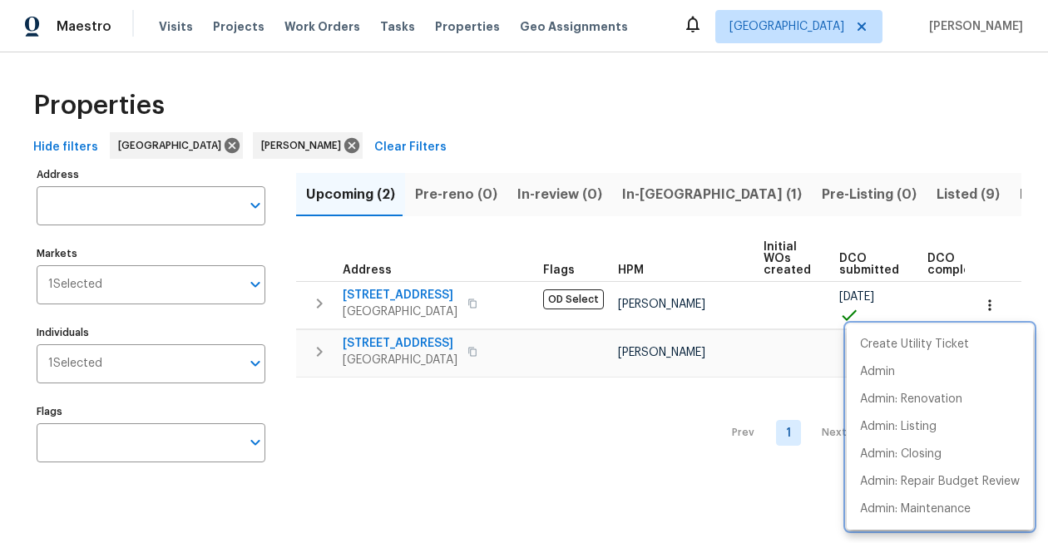
click at [577, 133] on div at bounding box center [524, 271] width 1048 height 543
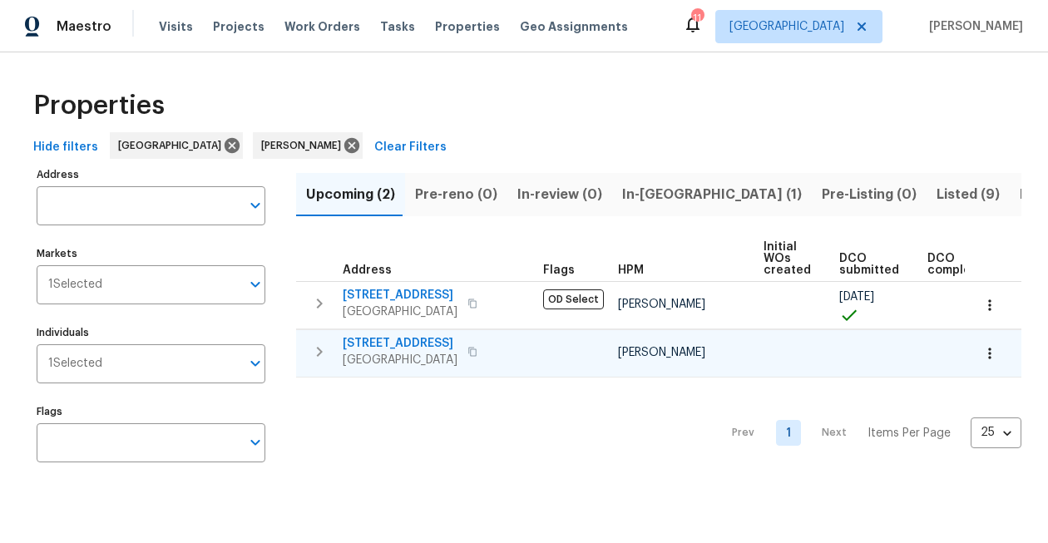
click at [986, 349] on icon "button" at bounding box center [990, 353] width 17 height 17
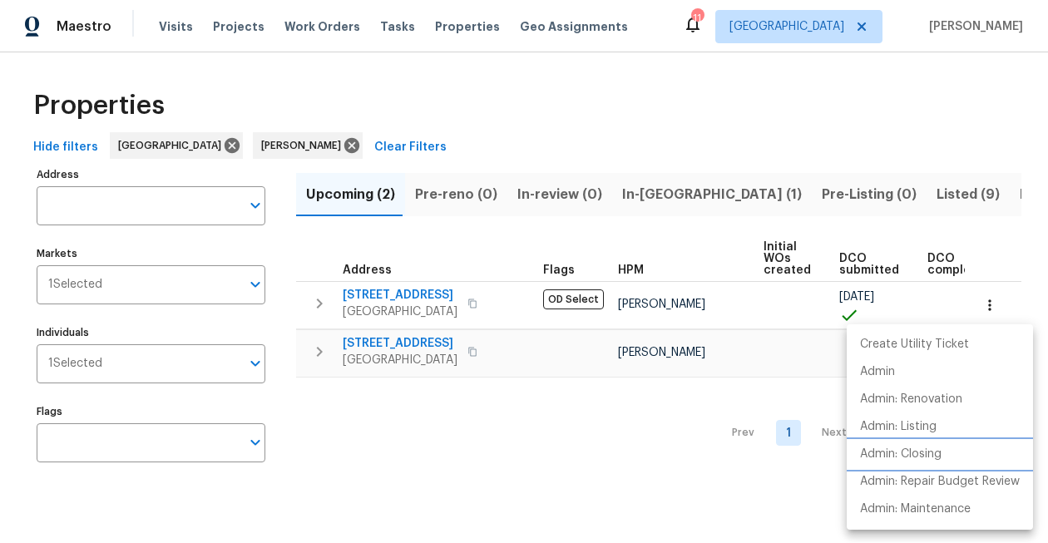
click at [933, 453] on p "Admin: Closing" at bounding box center [901, 454] width 82 height 17
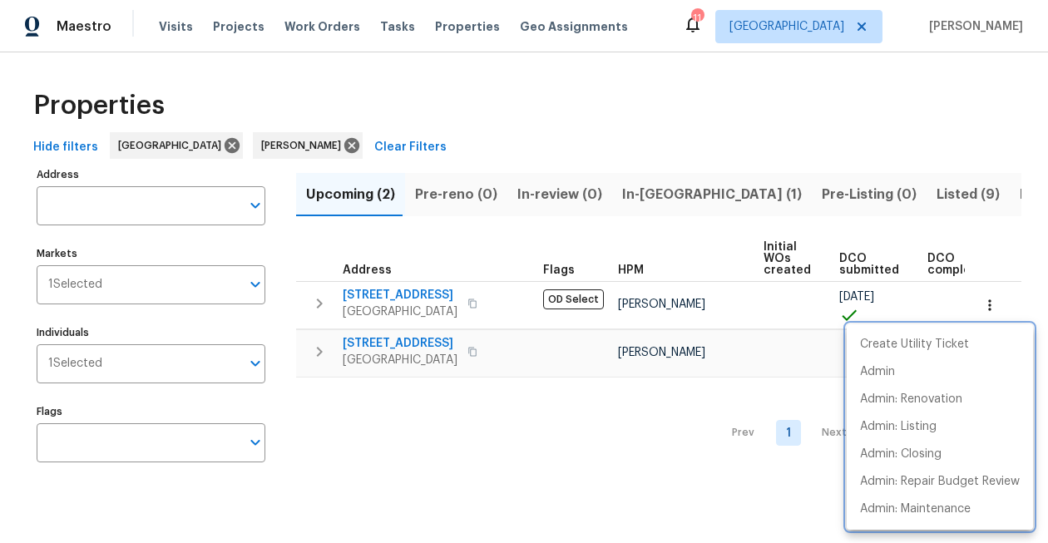
click at [671, 236] on div at bounding box center [524, 271] width 1048 height 543
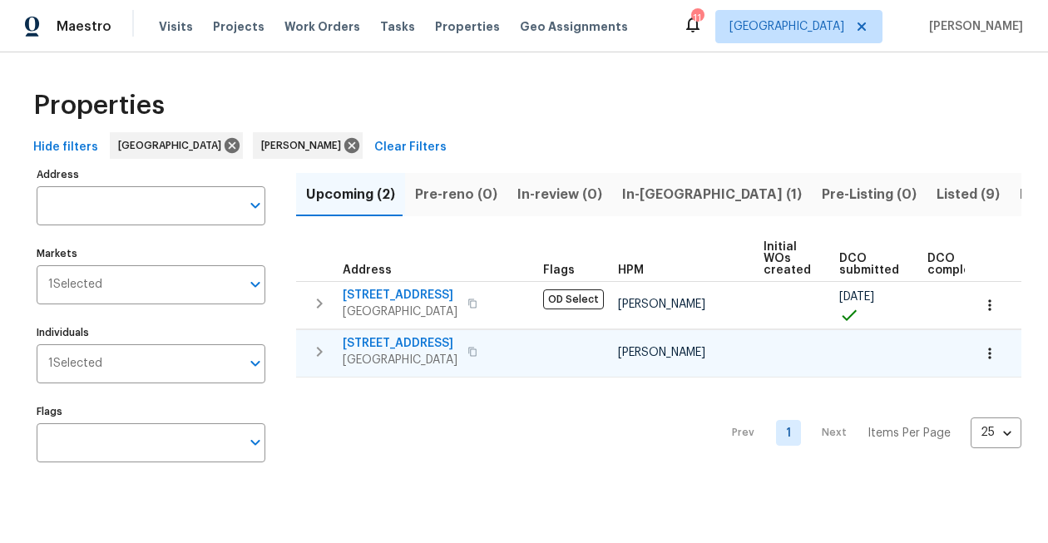
click at [389, 343] on span "21735 Sierra Long Dr" at bounding box center [400, 343] width 115 height 17
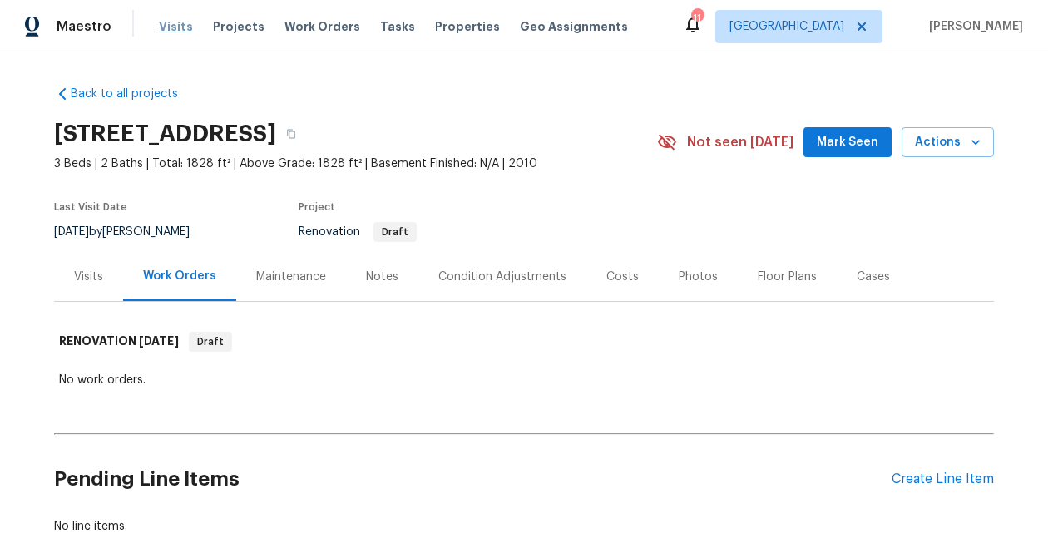
click at [166, 28] on span "Visits" at bounding box center [176, 26] width 34 height 17
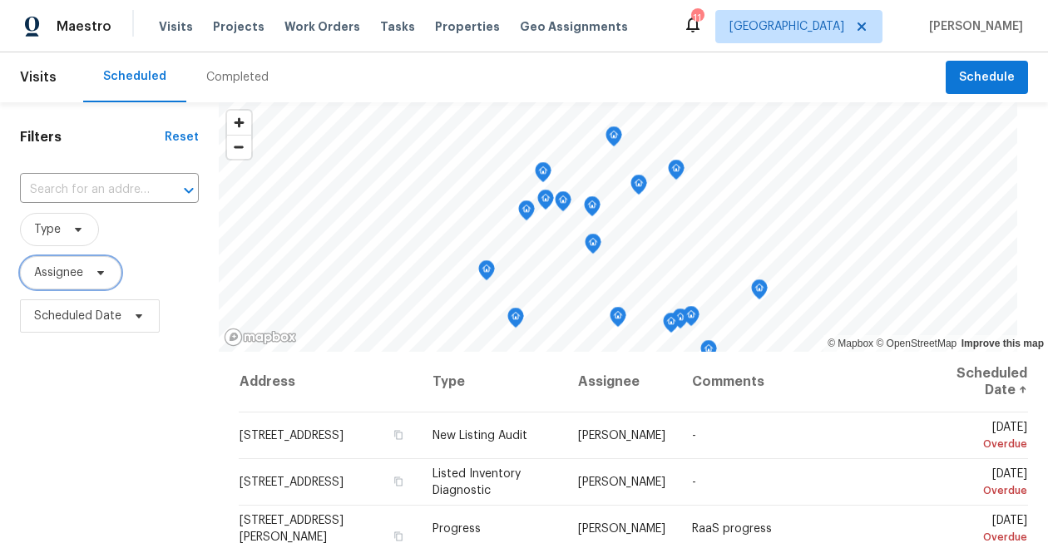
click at [76, 269] on span "Assignee" at bounding box center [58, 273] width 49 height 17
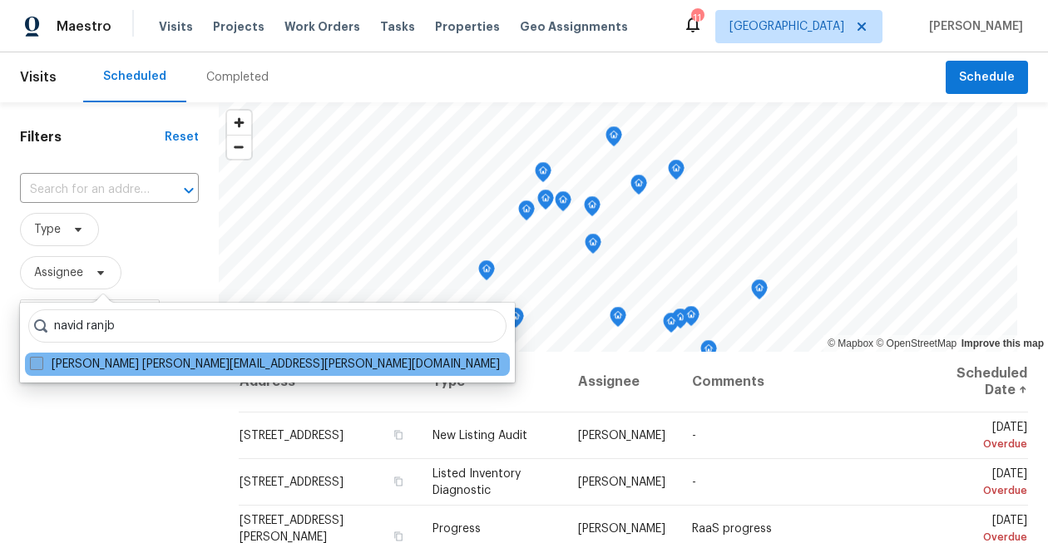
type input "navid ranjb"
click at [37, 362] on span at bounding box center [36, 363] width 13 height 13
click at [37, 362] on input "Navid Ranjbar navid.ranjbar@opendoor.com" at bounding box center [35, 361] width 11 height 11
checkbox input "true"
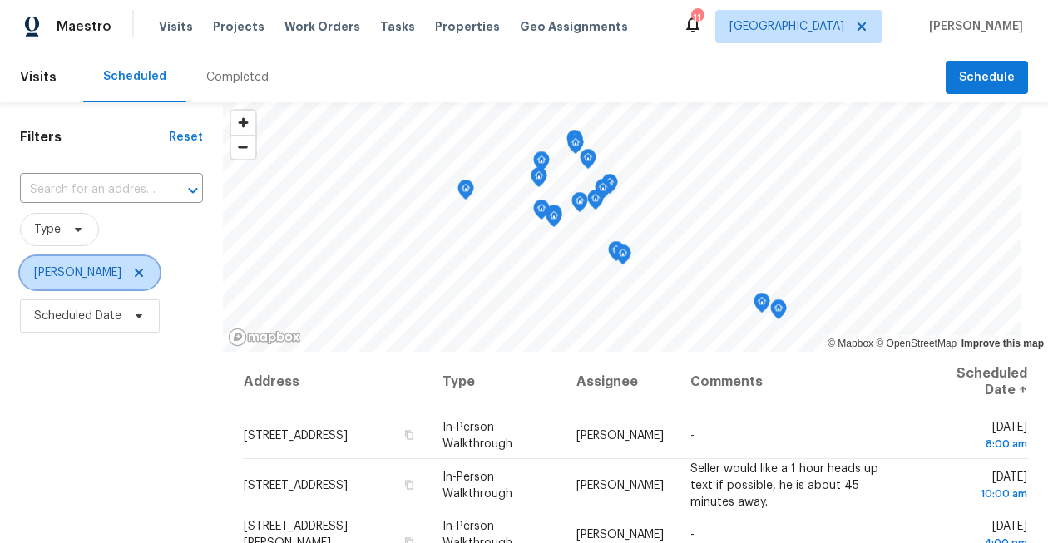
click at [132, 274] on icon at bounding box center [138, 272] width 13 height 13
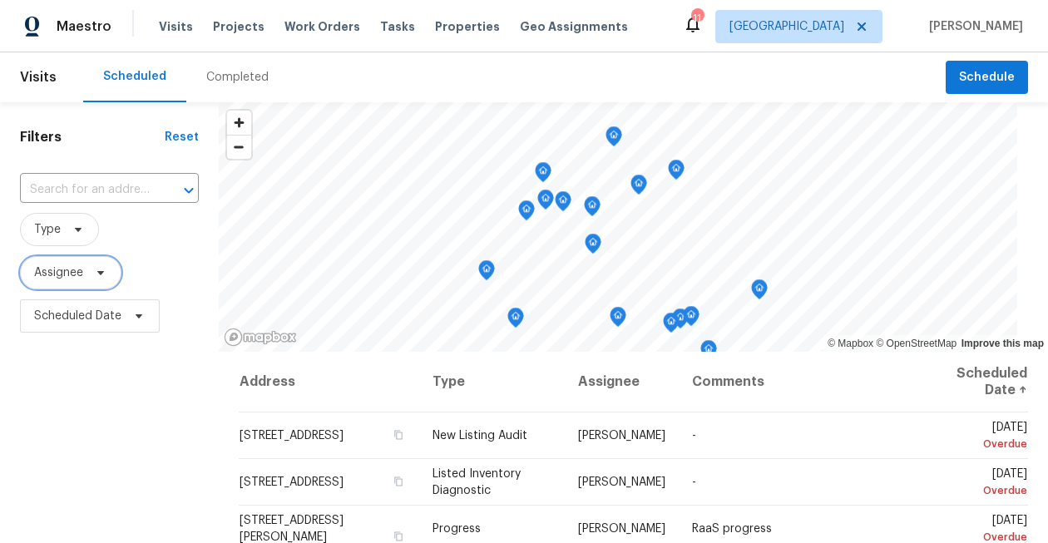
click at [67, 278] on span "Assignee" at bounding box center [58, 273] width 49 height 17
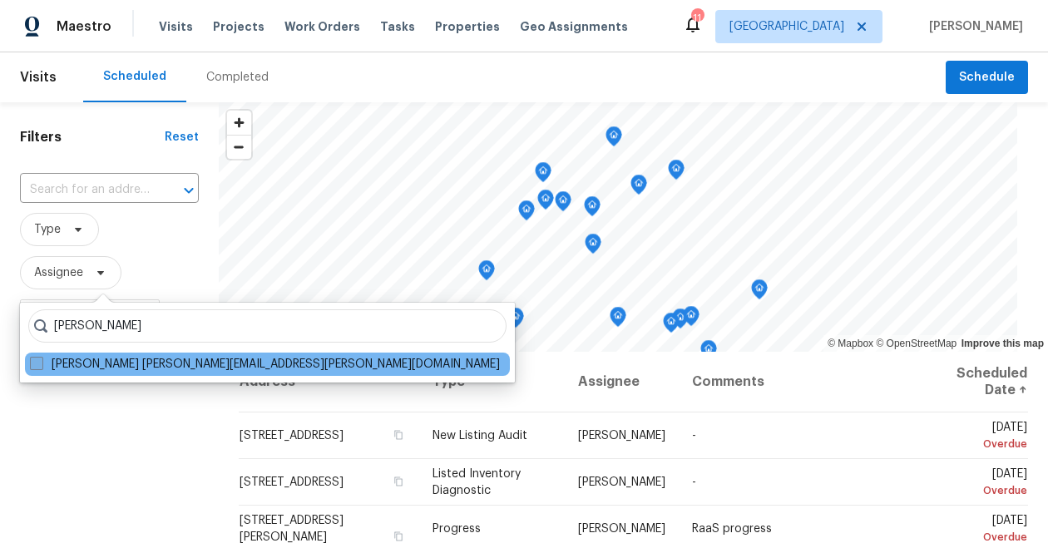
type input "stephen lacy"
click at [36, 362] on span at bounding box center [36, 363] width 13 height 13
click at [36, 362] on input "Stephen Lacy stephen.lacy@opendoor.com" at bounding box center [35, 361] width 11 height 11
checkbox input "true"
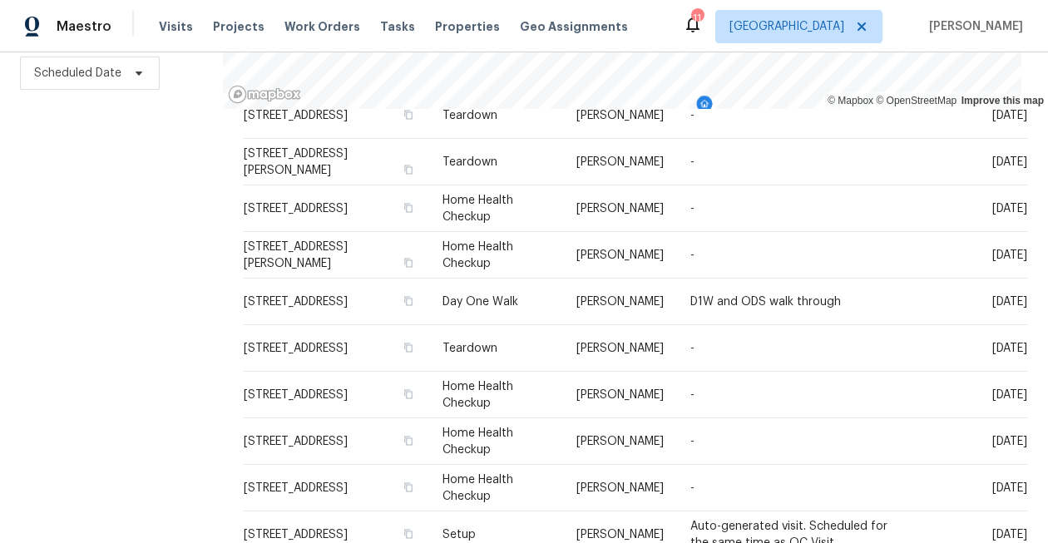
scroll to position [676, 0]
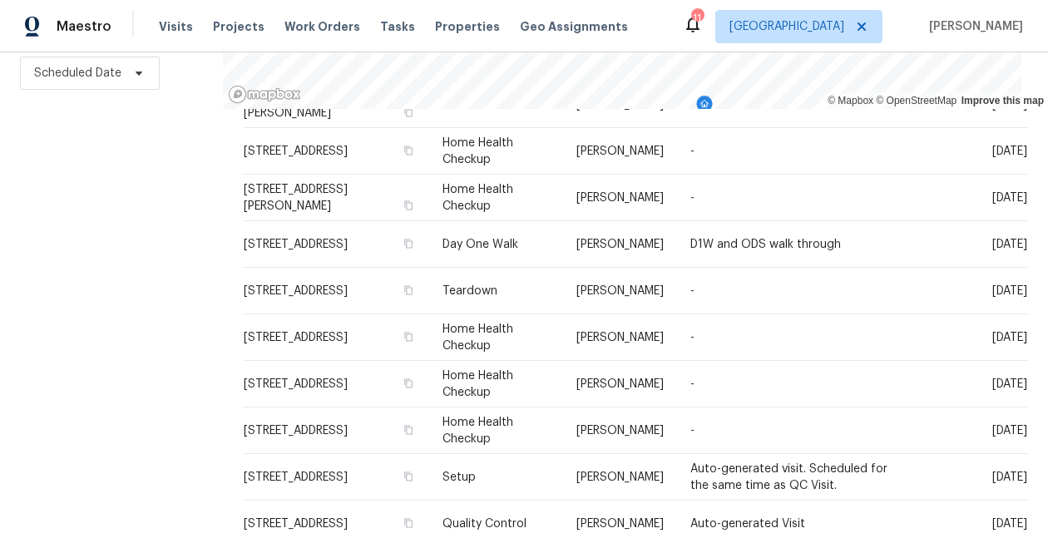
click at [700, 32] on icon at bounding box center [692, 25] width 13 height 17
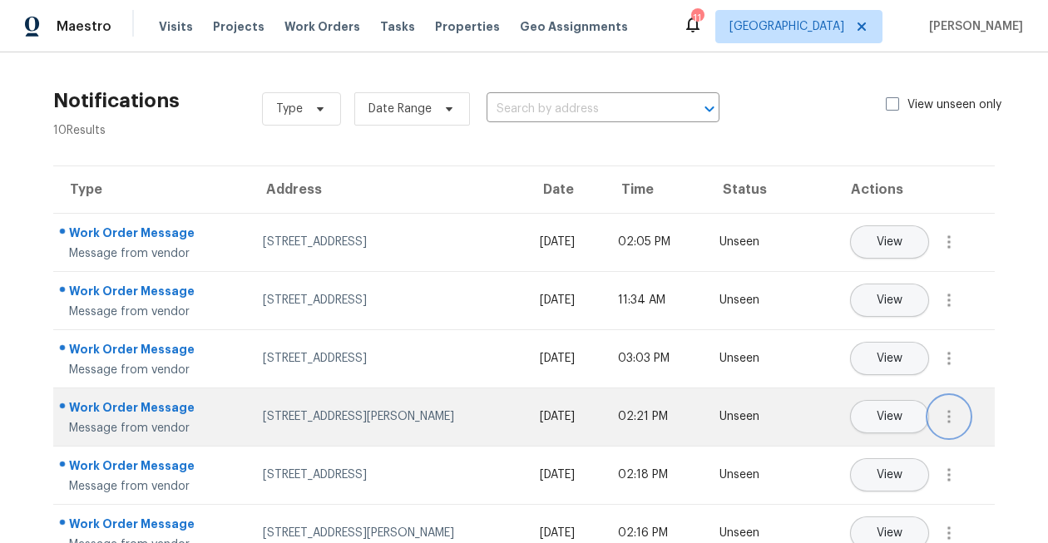
click at [946, 419] on icon "button" at bounding box center [949, 417] width 20 height 20
click at [370, 414] on div "26122 Flinton Dr, Richmond, TX 77406" at bounding box center [388, 416] width 250 height 17
click at [898, 417] on span "View" at bounding box center [890, 417] width 26 height 12
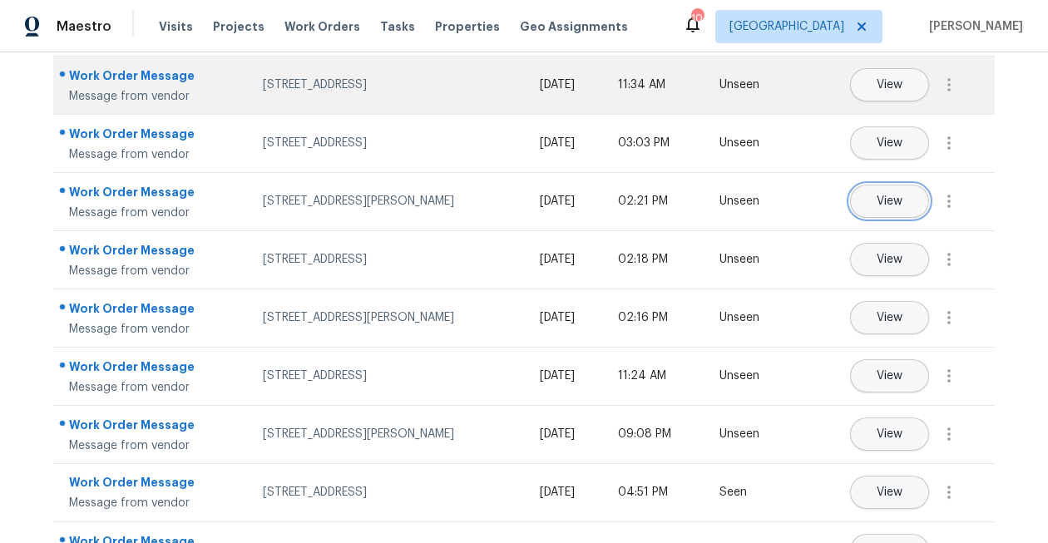
scroll to position [265, 0]
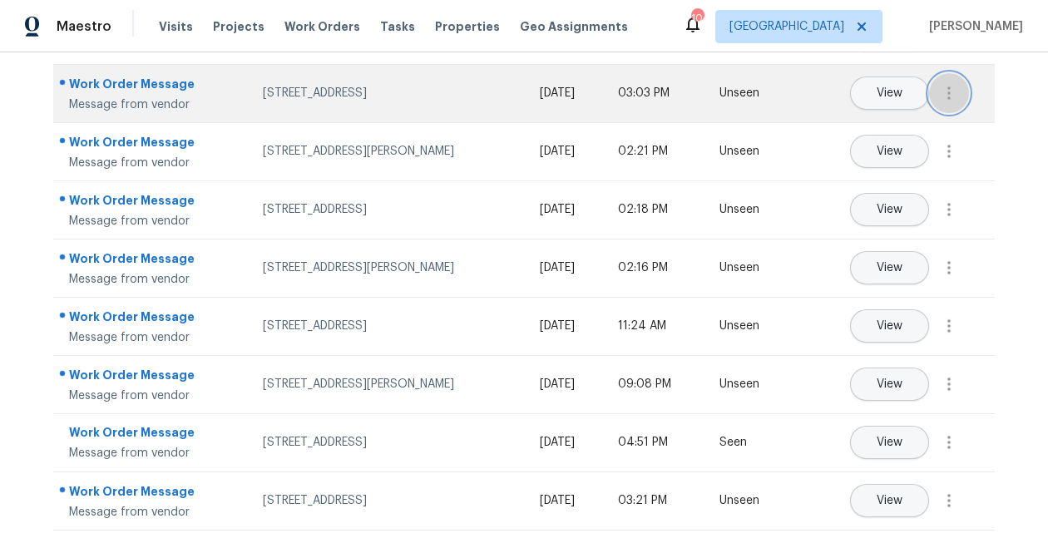
click at [945, 93] on icon "button" at bounding box center [949, 93] width 20 height 20
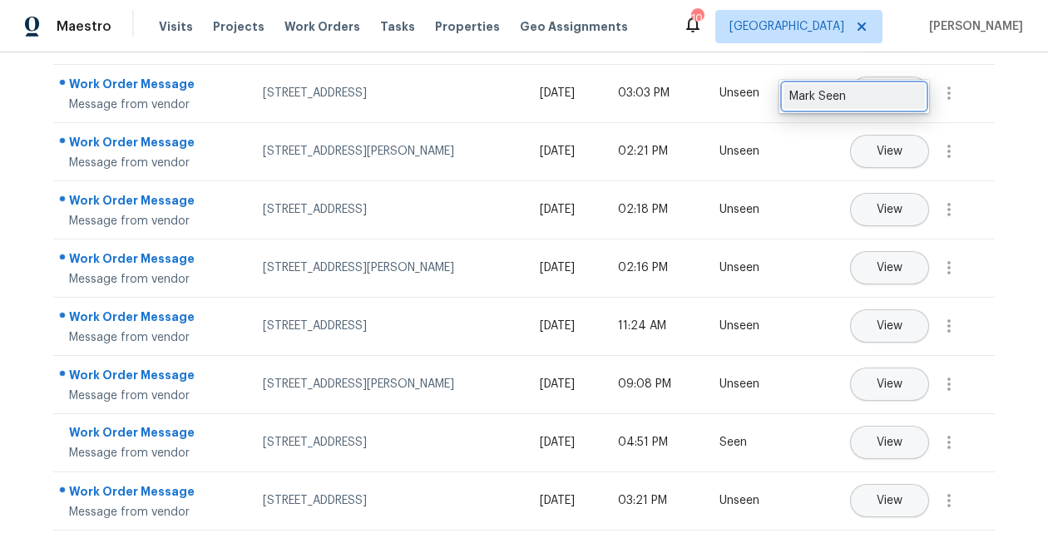
click at [885, 106] on link "Mark Seen" at bounding box center [854, 96] width 141 height 25
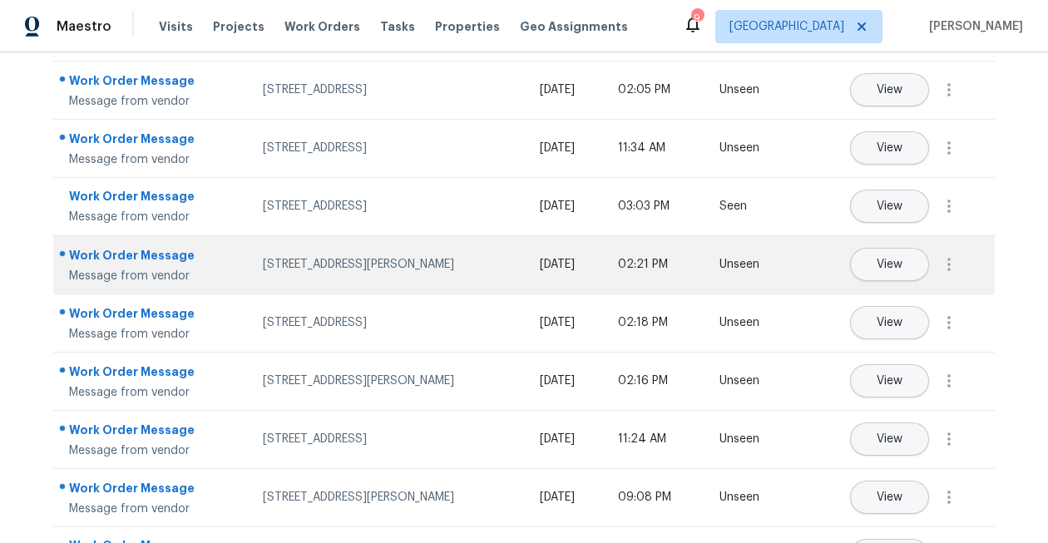
scroll to position [0, 0]
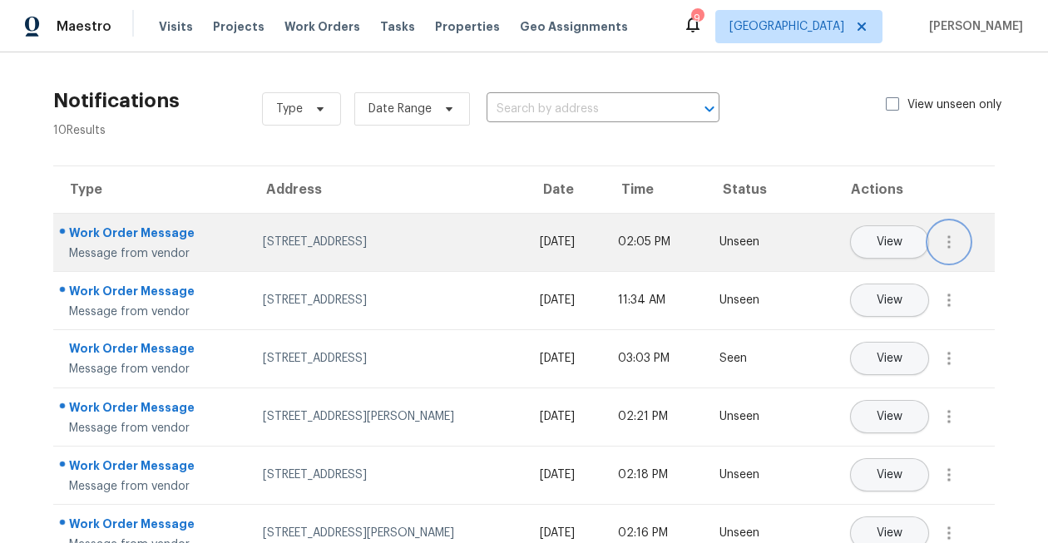
click at [942, 241] on icon "button" at bounding box center [949, 242] width 20 height 20
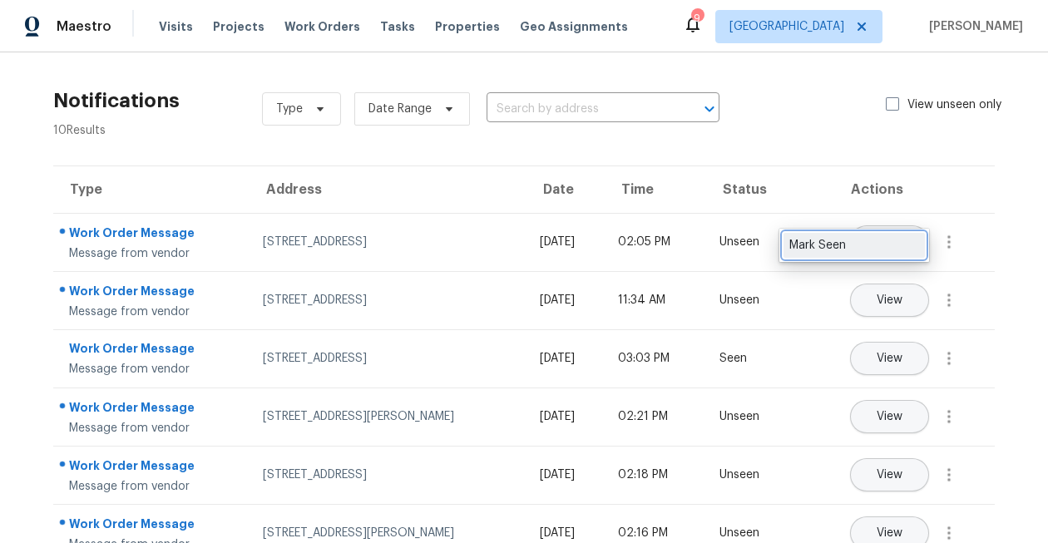
click at [902, 250] on div "Mark Seen" at bounding box center [854, 245] width 130 height 17
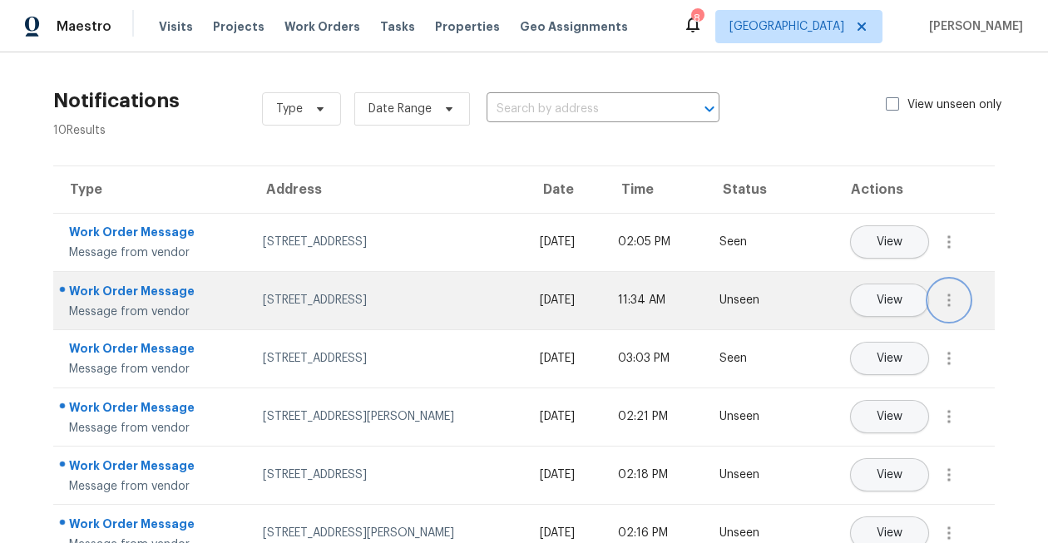
click at [952, 306] on icon "button" at bounding box center [949, 300] width 20 height 20
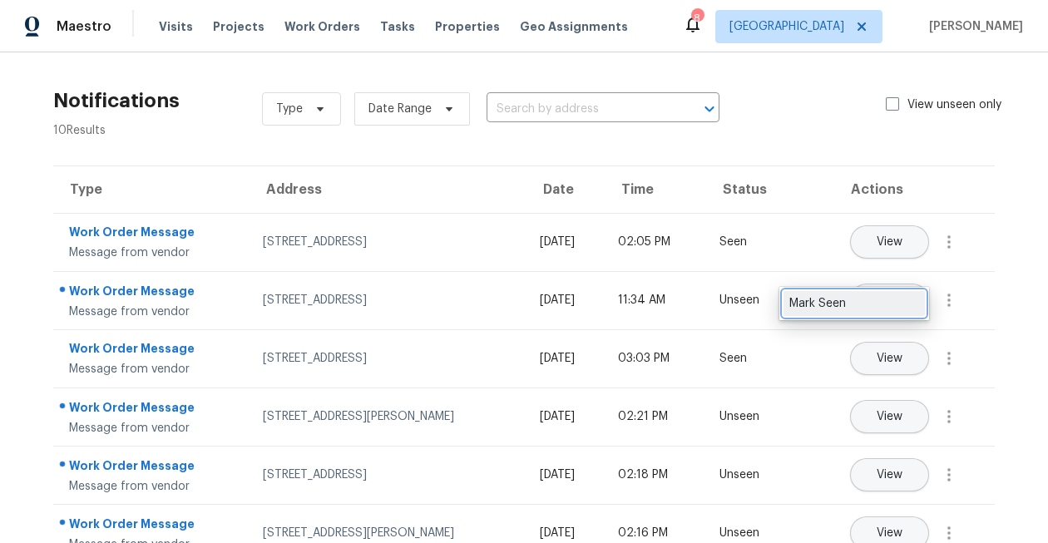
click at [891, 304] on div "Mark Seen" at bounding box center [854, 303] width 130 height 17
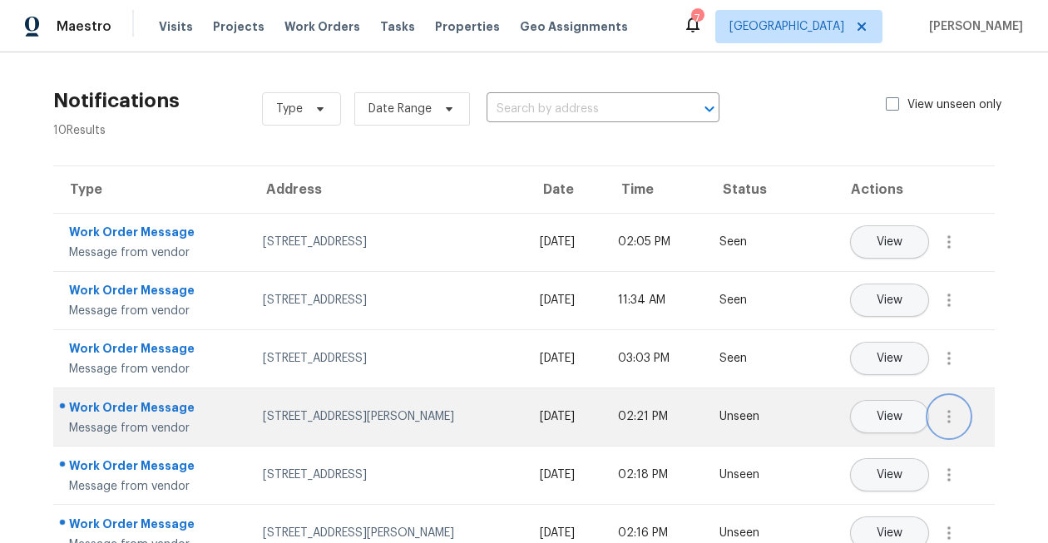
click at [952, 408] on icon "button" at bounding box center [949, 417] width 20 height 20
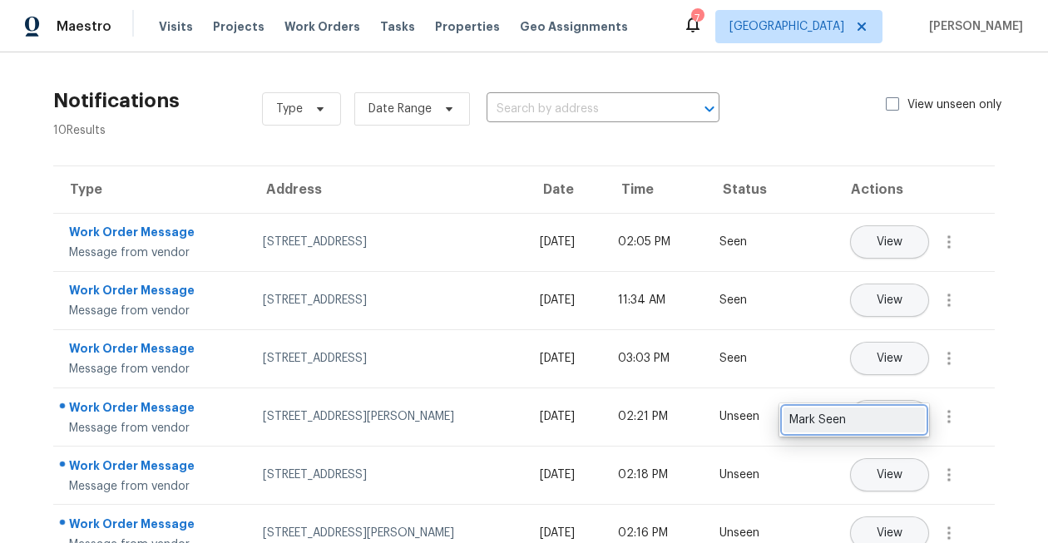
click at [864, 416] on div "Mark Seen" at bounding box center [854, 420] width 130 height 17
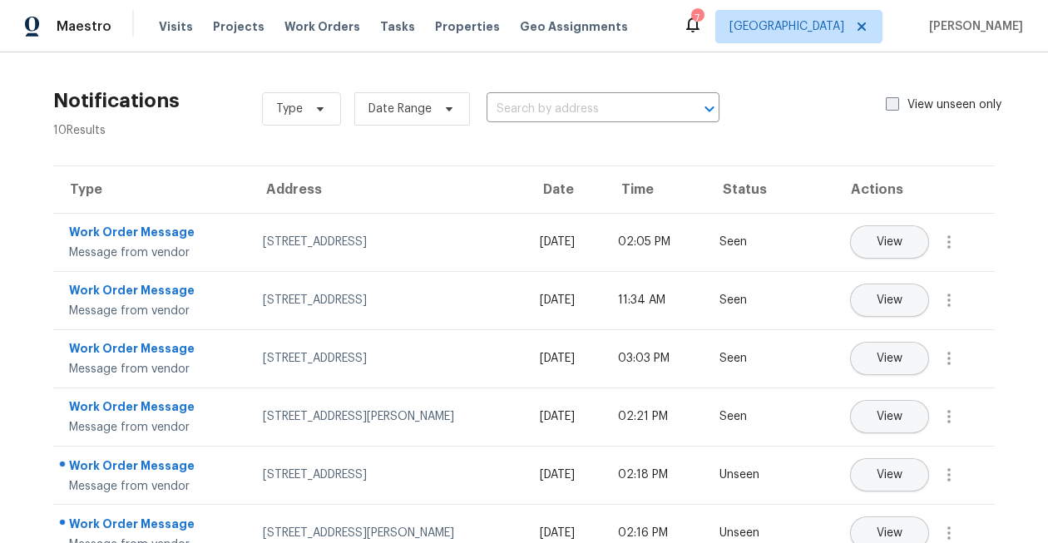
click at [887, 110] on span at bounding box center [892, 103] width 13 height 13
click at [887, 107] on input "View unseen only" at bounding box center [891, 102] width 11 height 11
checkbox input "true"
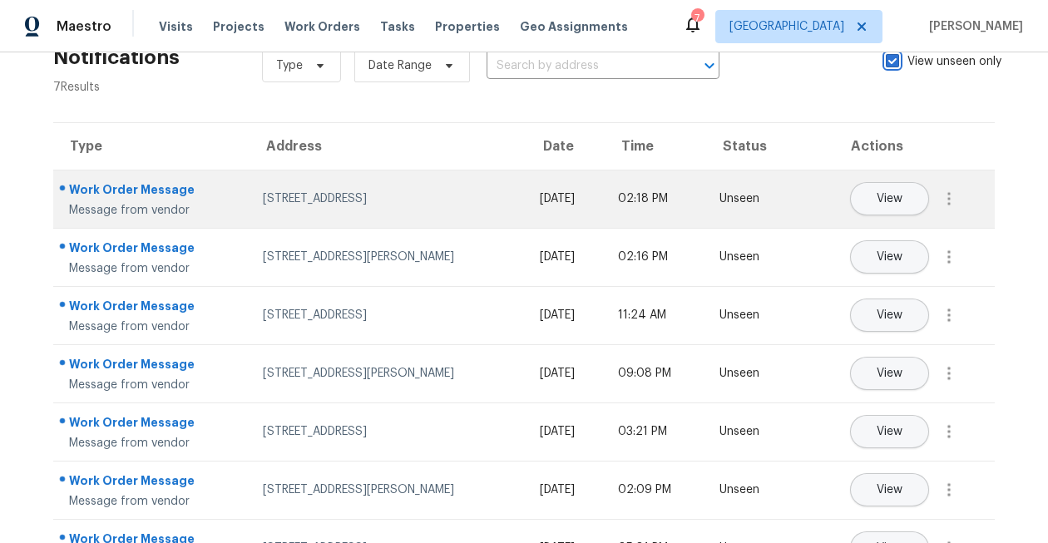
scroll to position [91, 0]
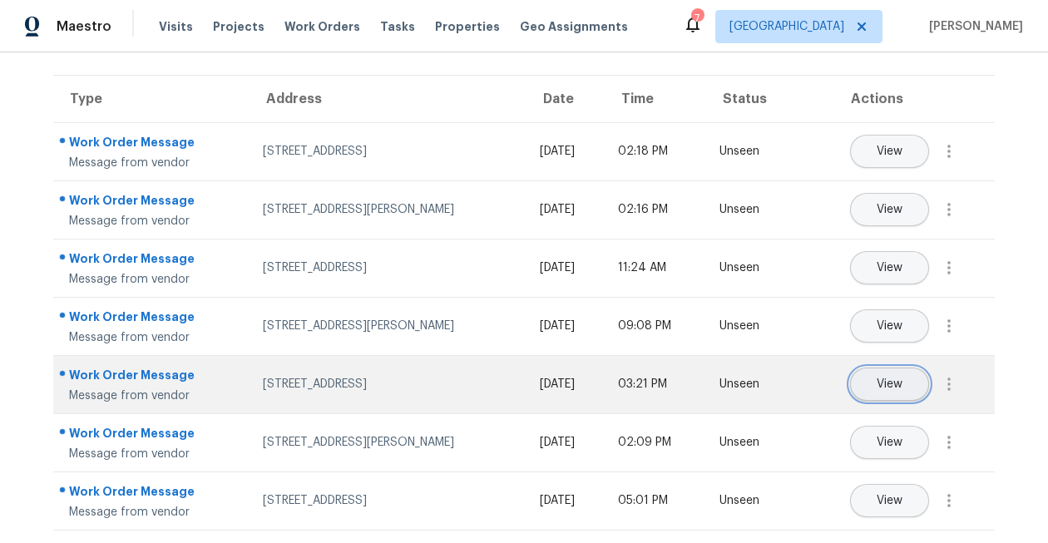
click at [910, 384] on button "View" at bounding box center [889, 384] width 79 height 33
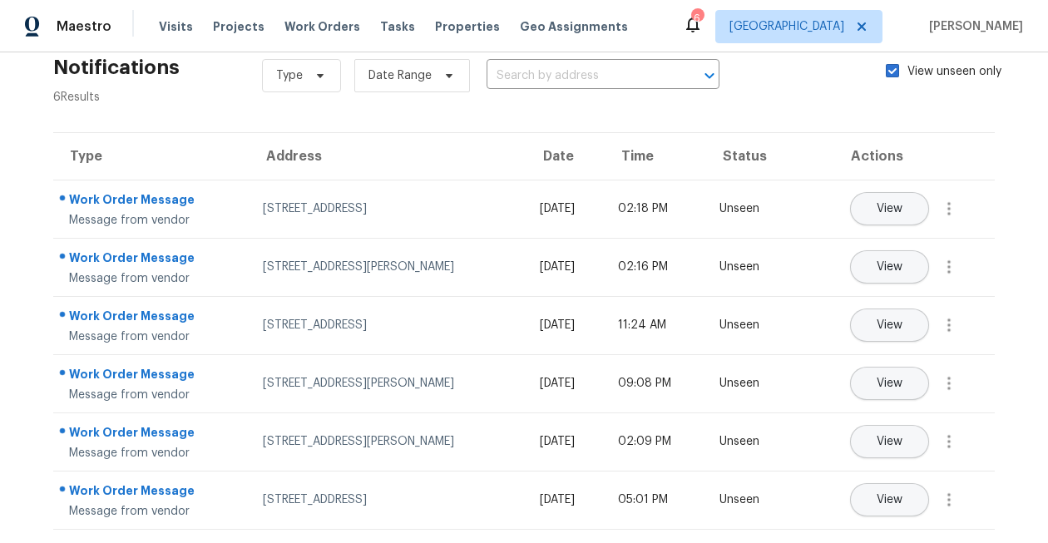
scroll to position [32, 0]
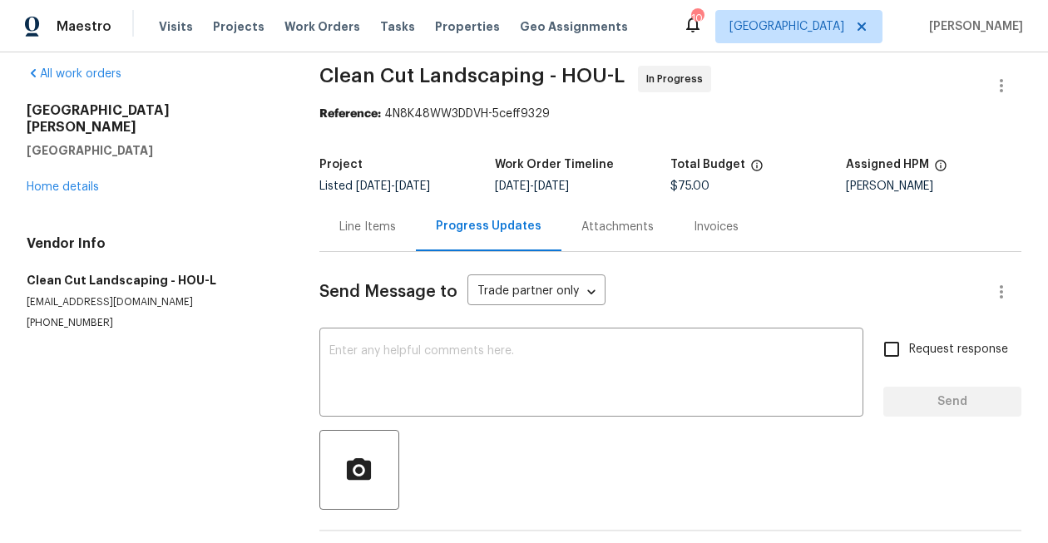
scroll to position [7, 0]
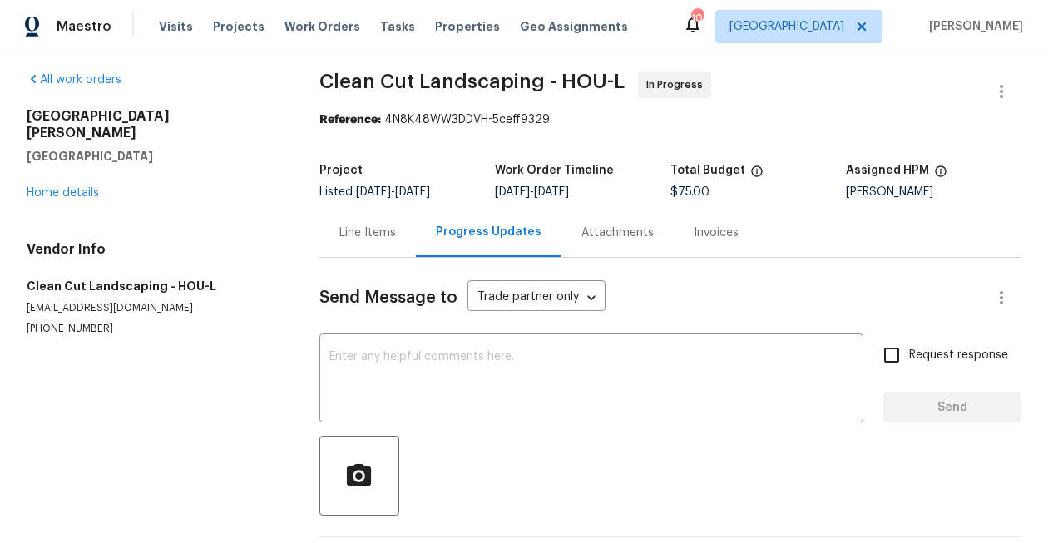
click at [379, 240] on div "Line Items" at bounding box center [367, 233] width 57 height 17
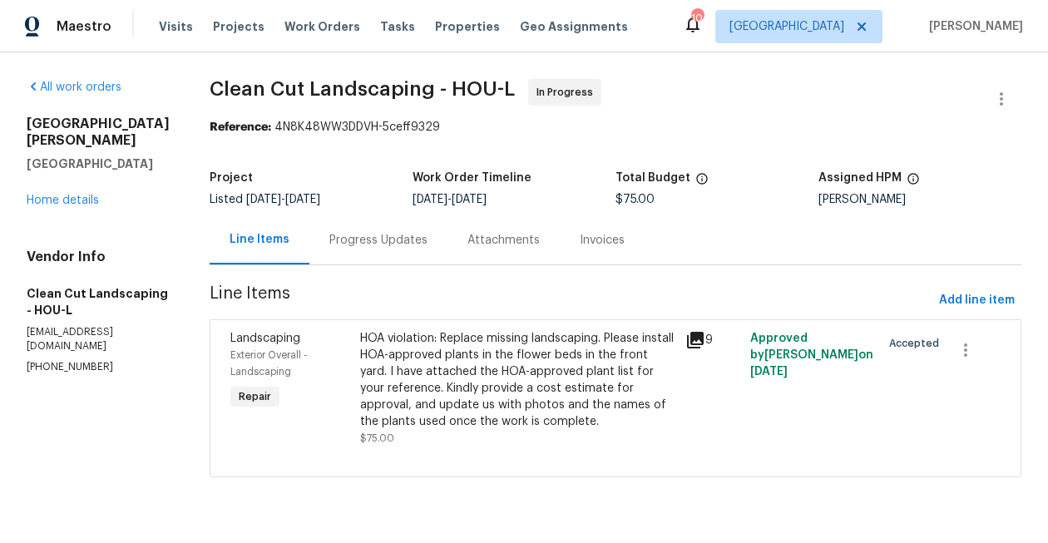
click at [557, 366] on div "HOA violation: Replace missing landscaping. Please install HOA-approved plants …" at bounding box center [517, 380] width 315 height 100
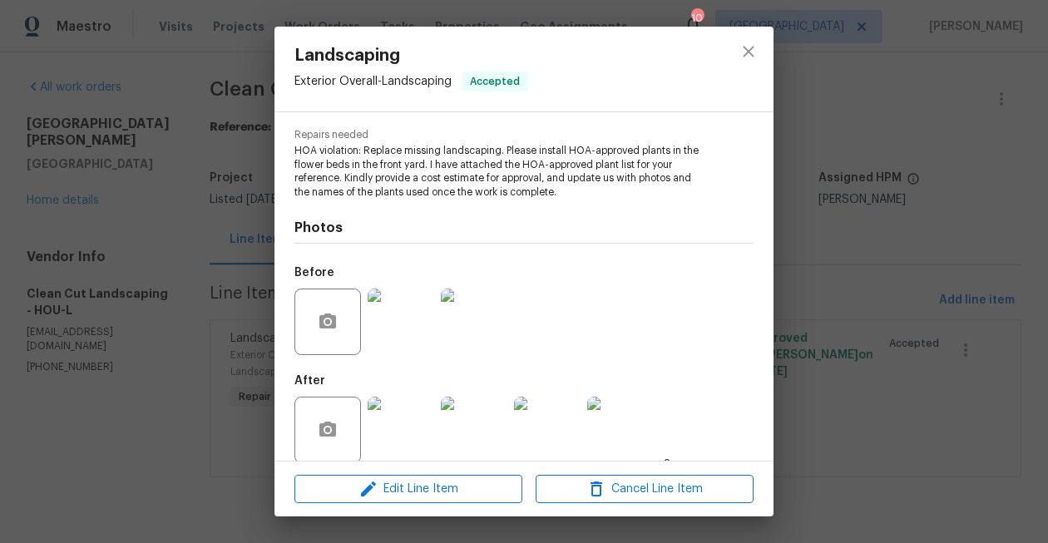
scroll to position [181, 0]
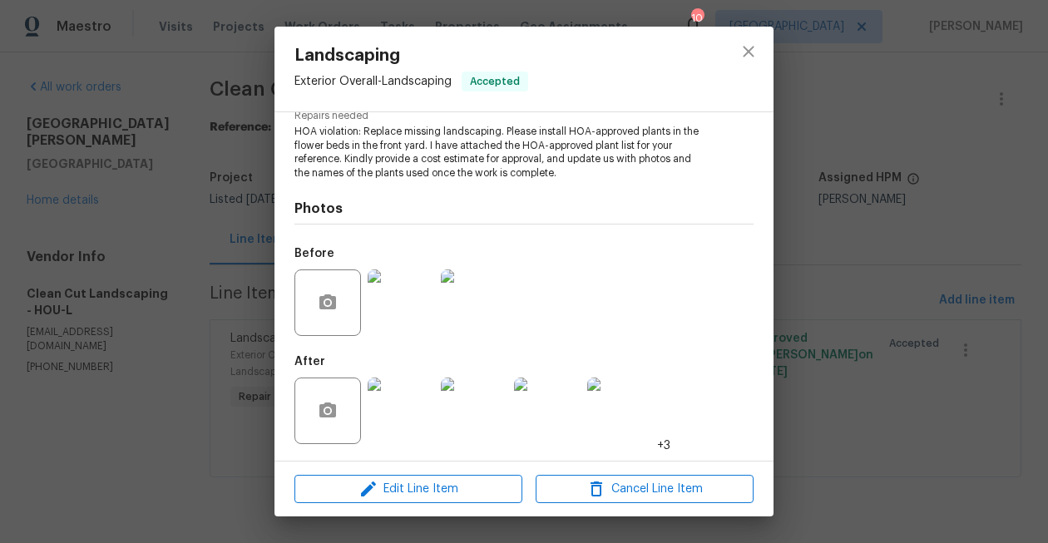
click at [405, 424] on img at bounding box center [401, 411] width 67 height 67
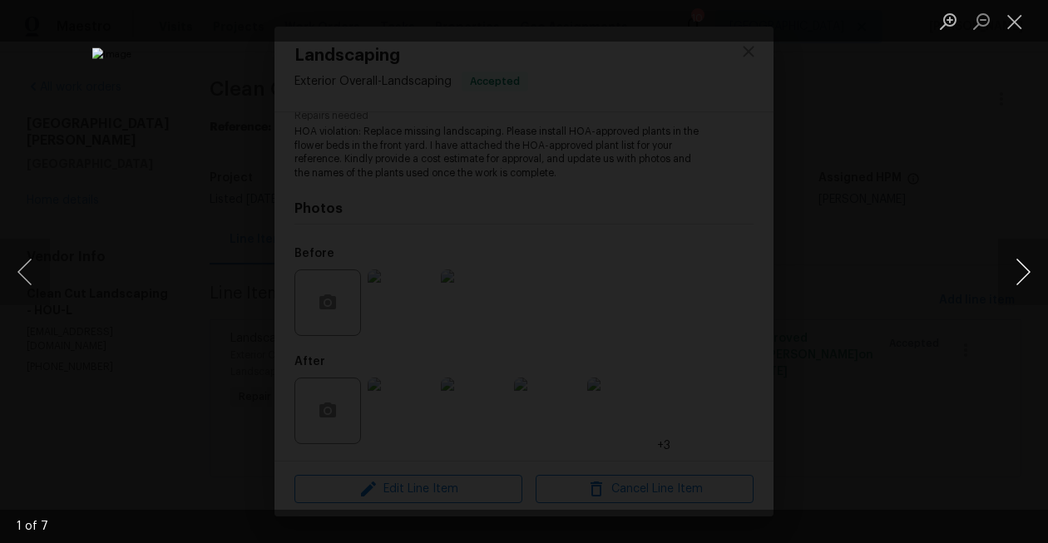
click at [1027, 275] on button "Next image" at bounding box center [1023, 272] width 50 height 67
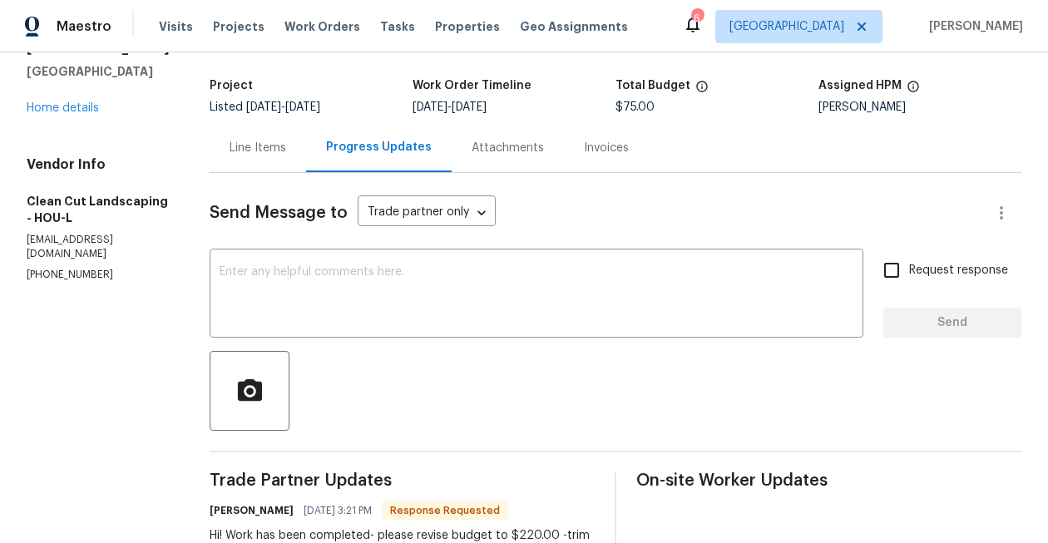
scroll to position [38, 0]
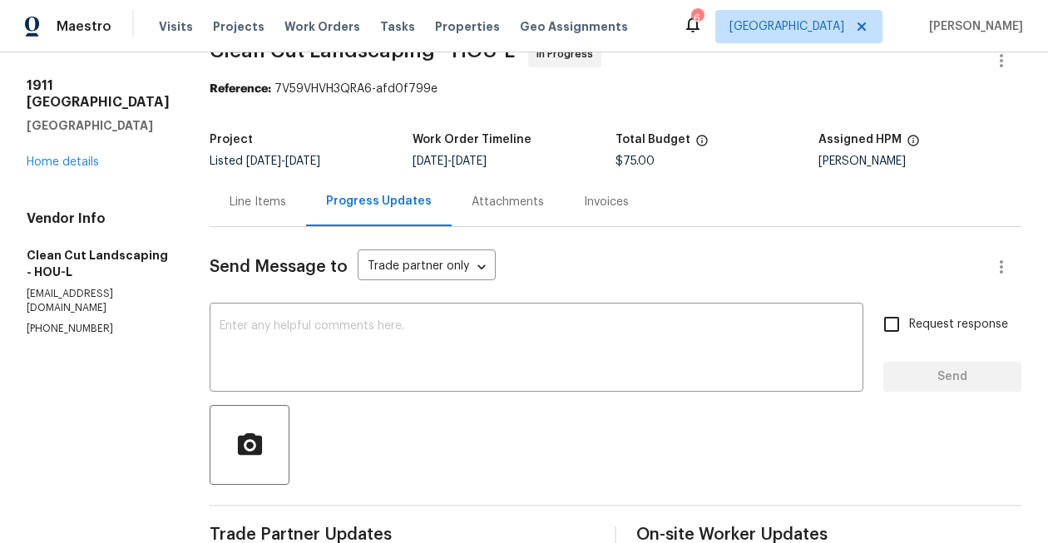
click at [268, 211] on div "Line Items" at bounding box center [258, 201] width 97 height 49
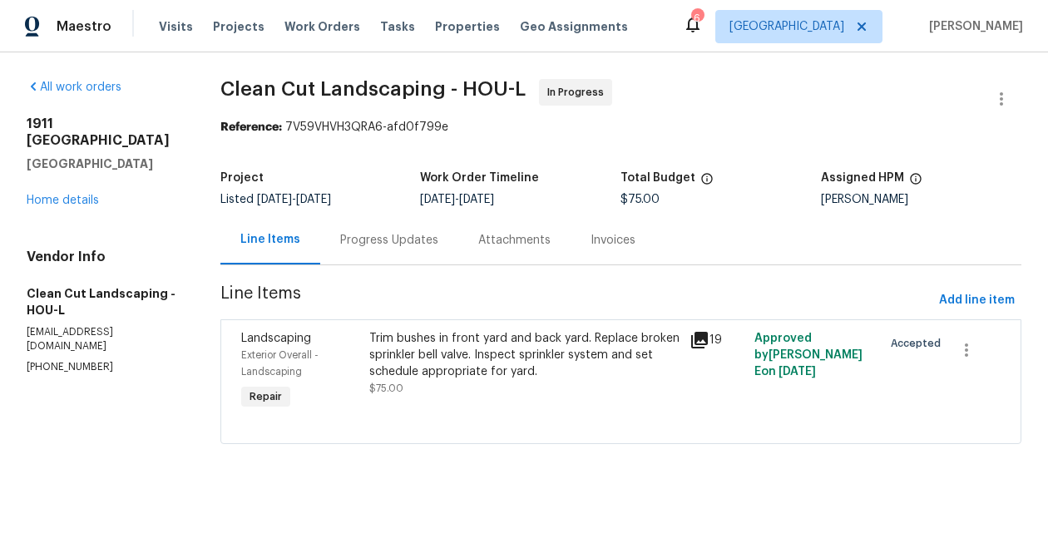
click at [497, 356] on div "Trim bushes in front yard and back yard. Replace broken sprinkler bell valve. I…" at bounding box center [524, 355] width 311 height 50
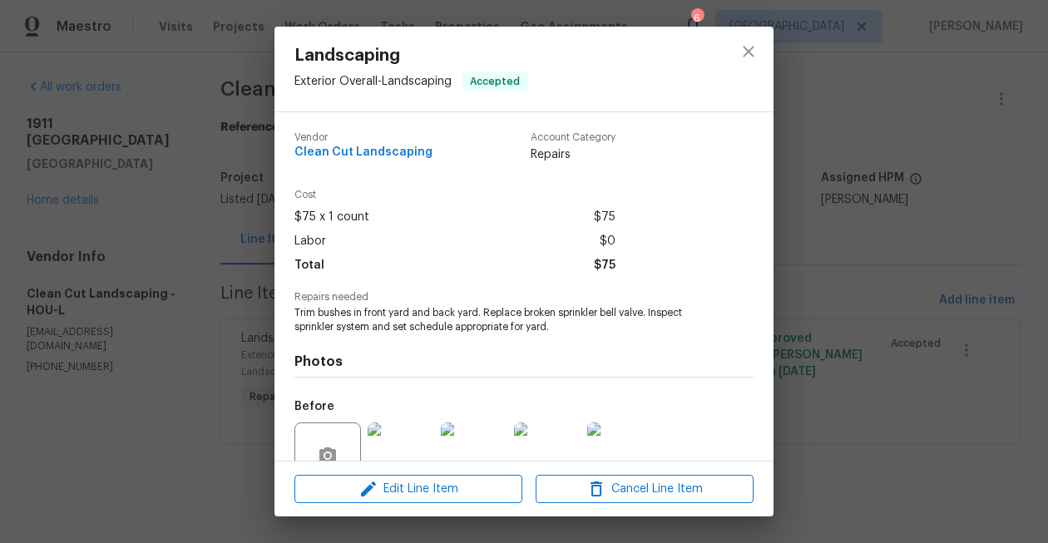
scroll to position [153, 0]
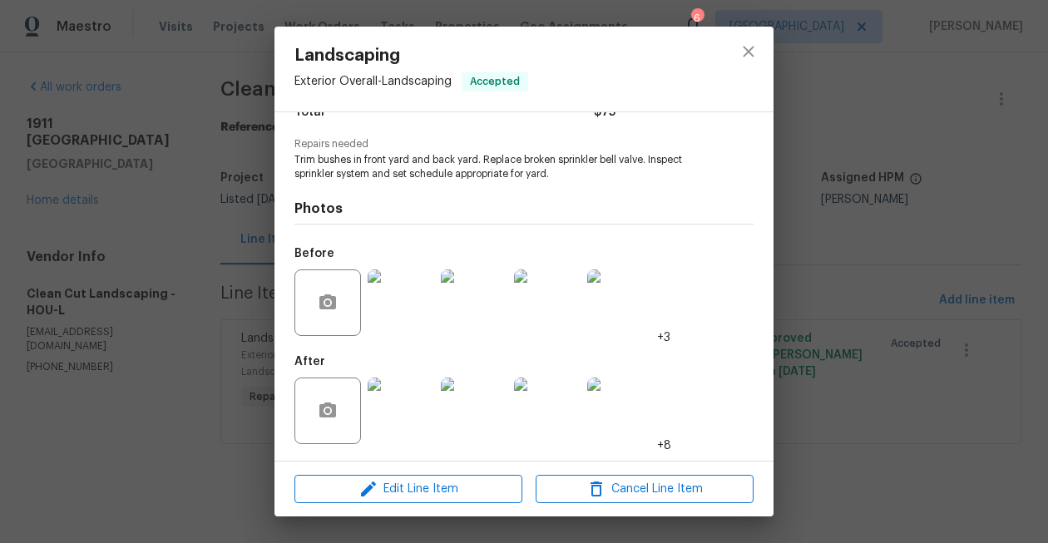
click at [425, 391] on img at bounding box center [401, 411] width 67 height 67
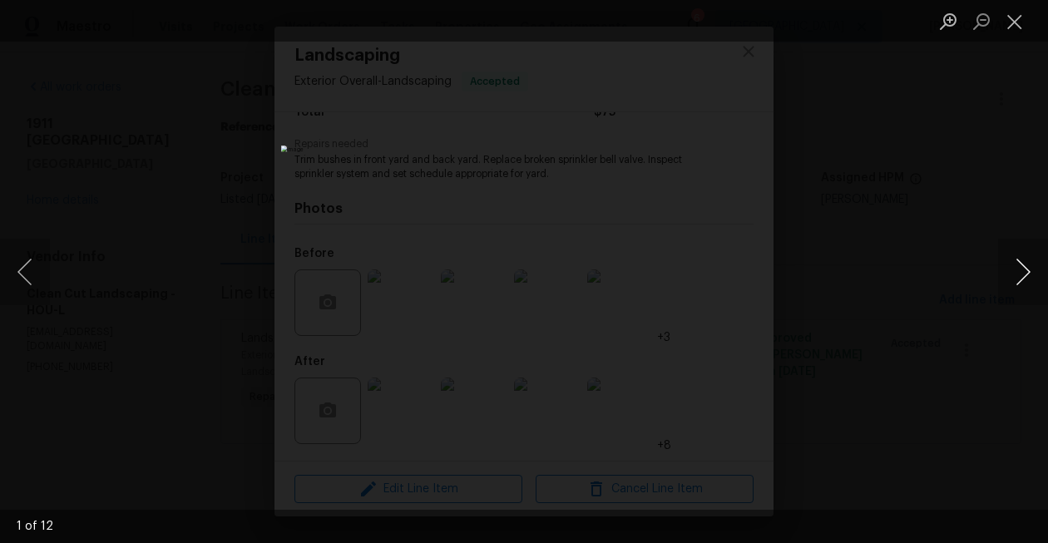
click at [1030, 277] on button "Next image" at bounding box center [1023, 272] width 50 height 67
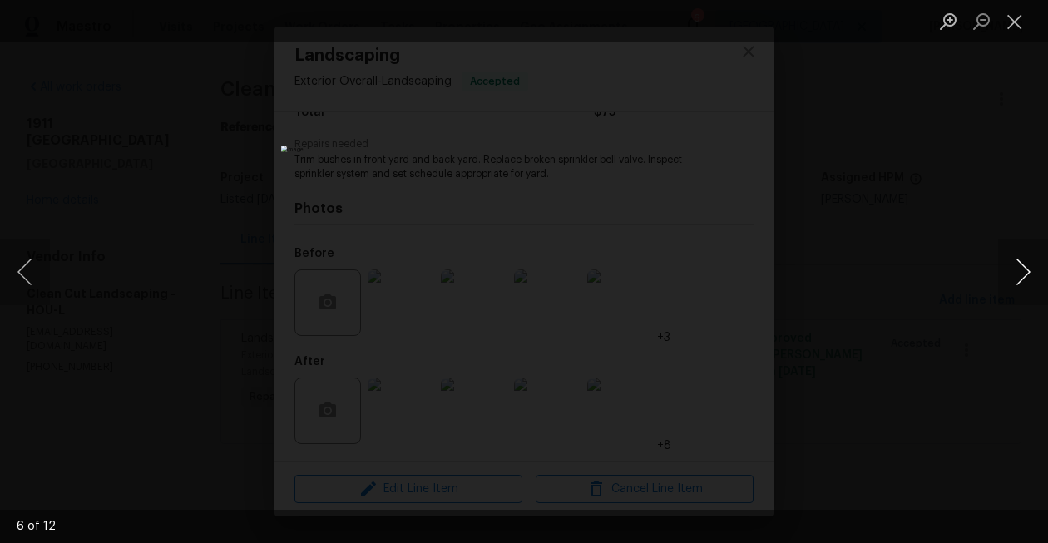
click at [1030, 277] on button "Next image" at bounding box center [1023, 272] width 50 height 67
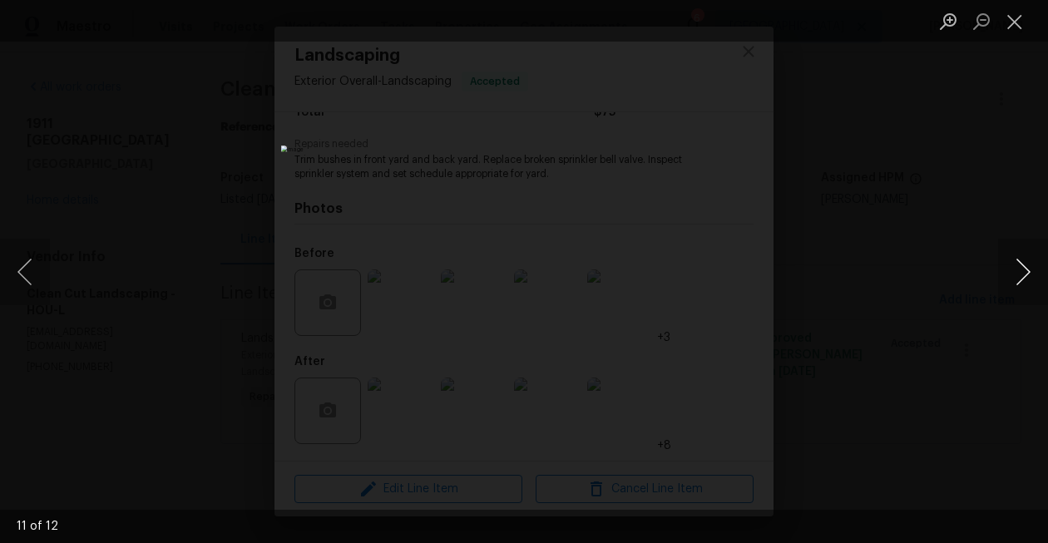
click at [1030, 277] on button "Next image" at bounding box center [1023, 272] width 50 height 67
